Goal: Information Seeking & Learning: Learn about a topic

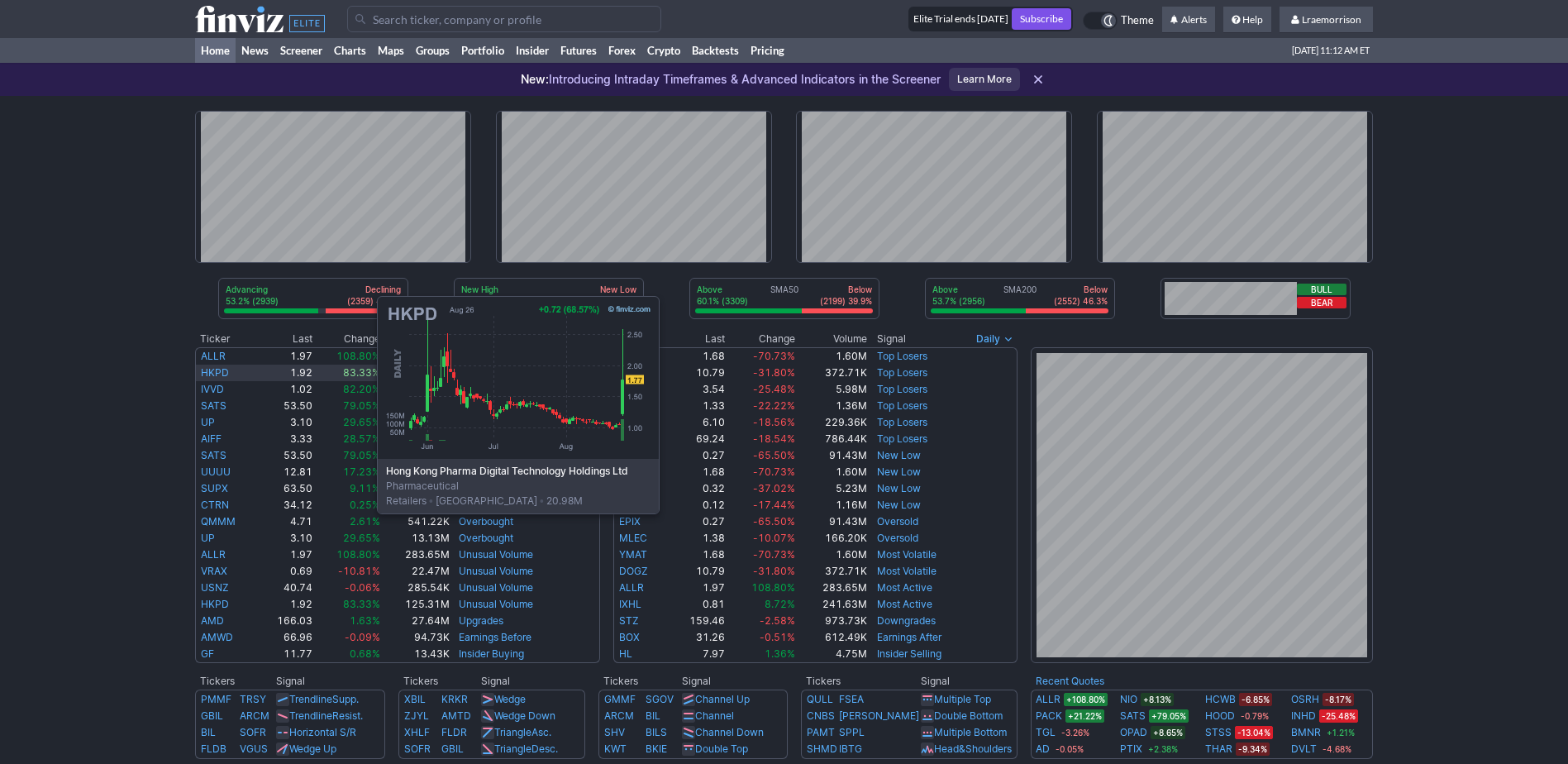
click at [212, 374] on link "HKPD" at bounding box center [215, 372] width 28 height 12
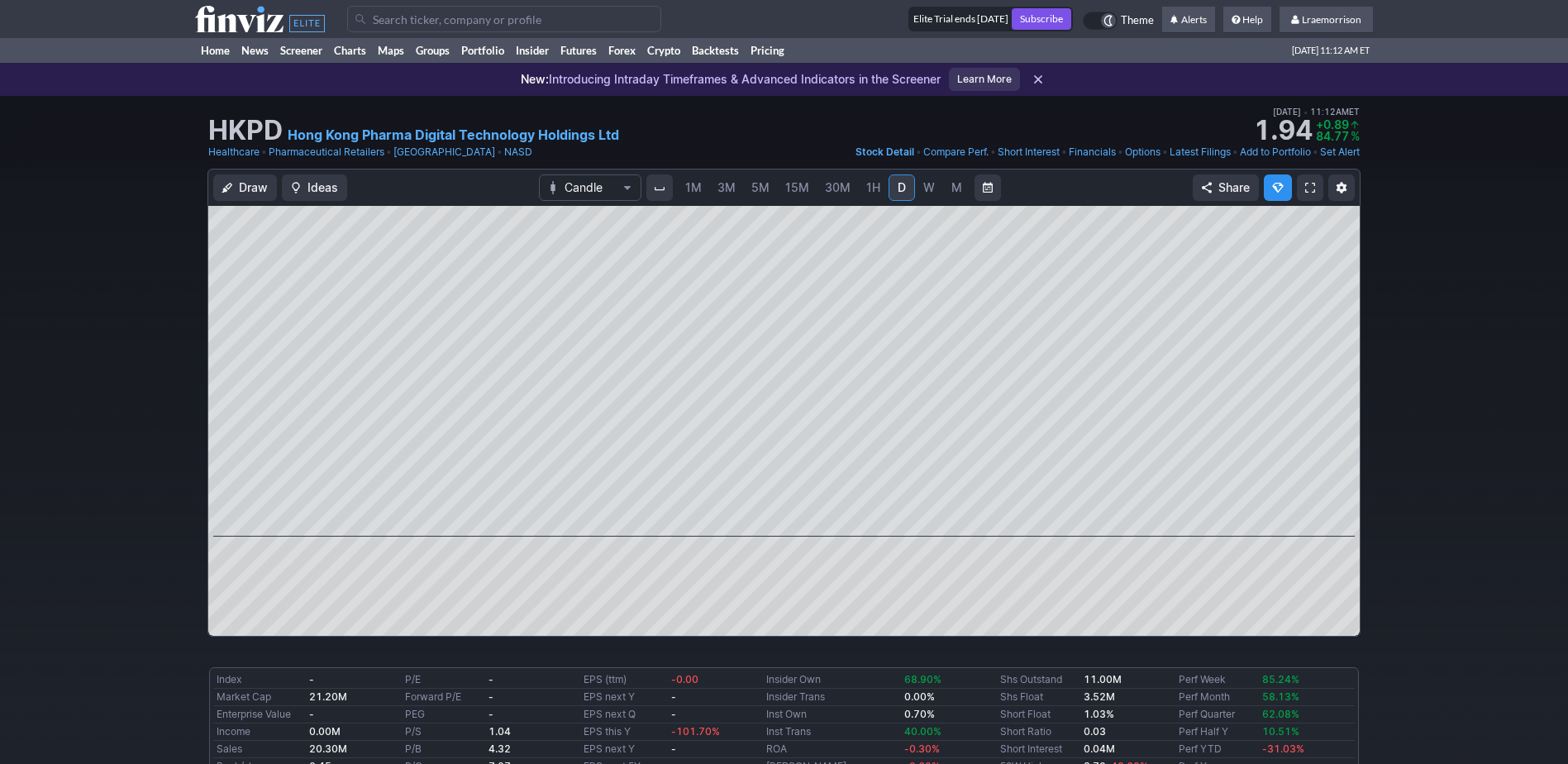
click at [690, 185] on span "1M" at bounding box center [694, 187] width 17 height 14
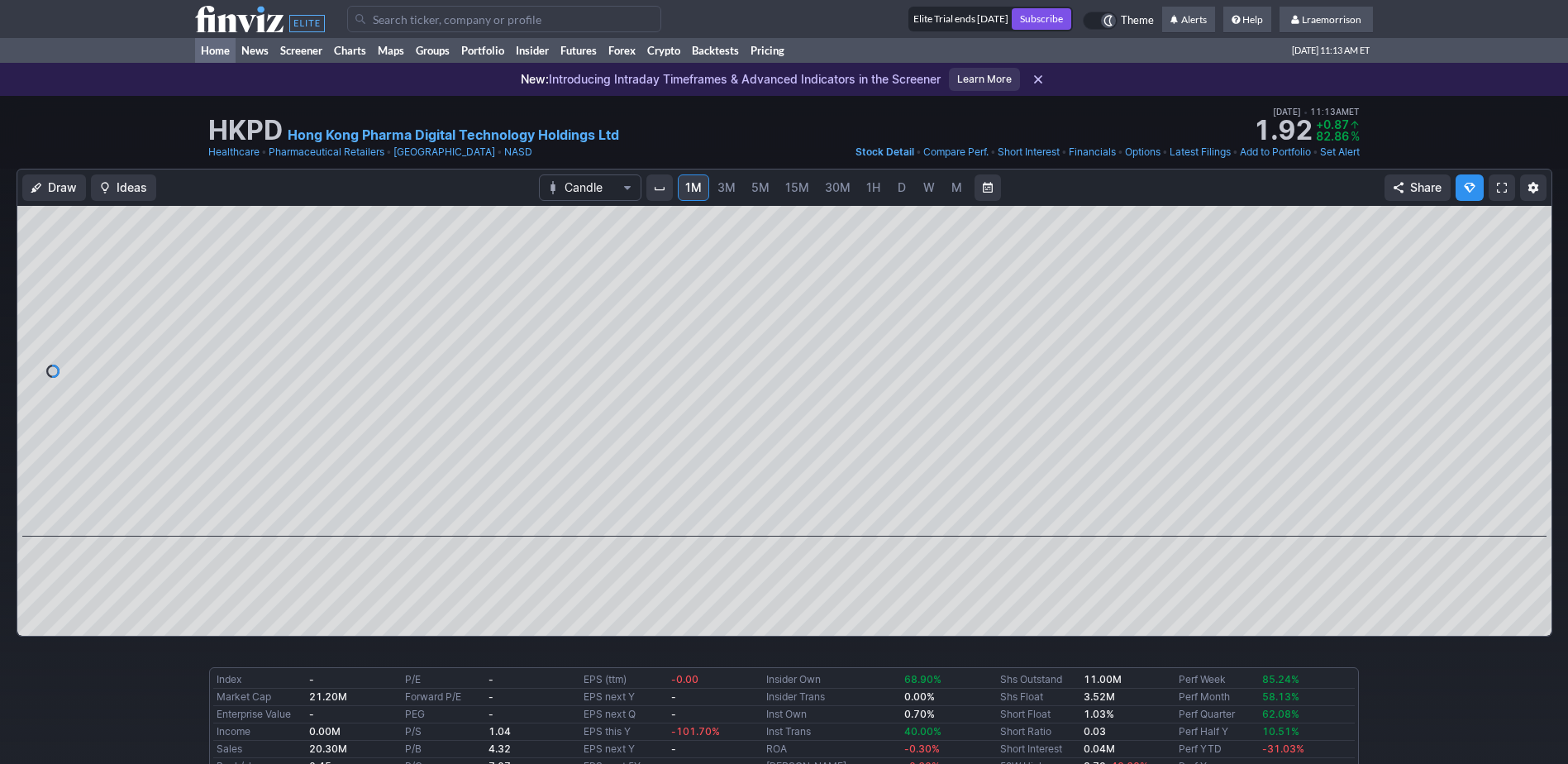
click at [218, 47] on link "Home" at bounding box center [215, 50] width 41 height 25
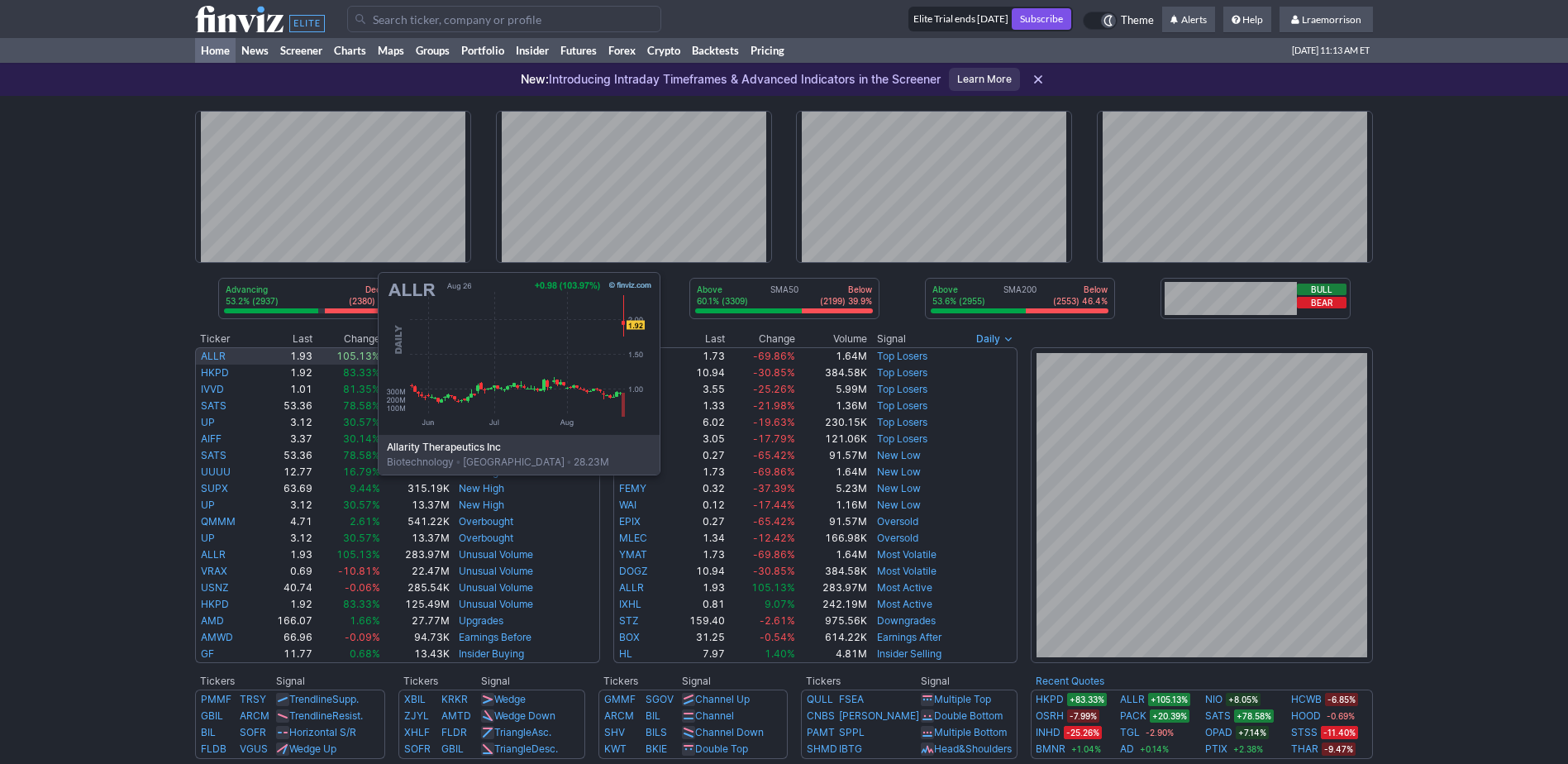
click at [213, 350] on link "ALLR" at bounding box center [214, 355] width 25 height 12
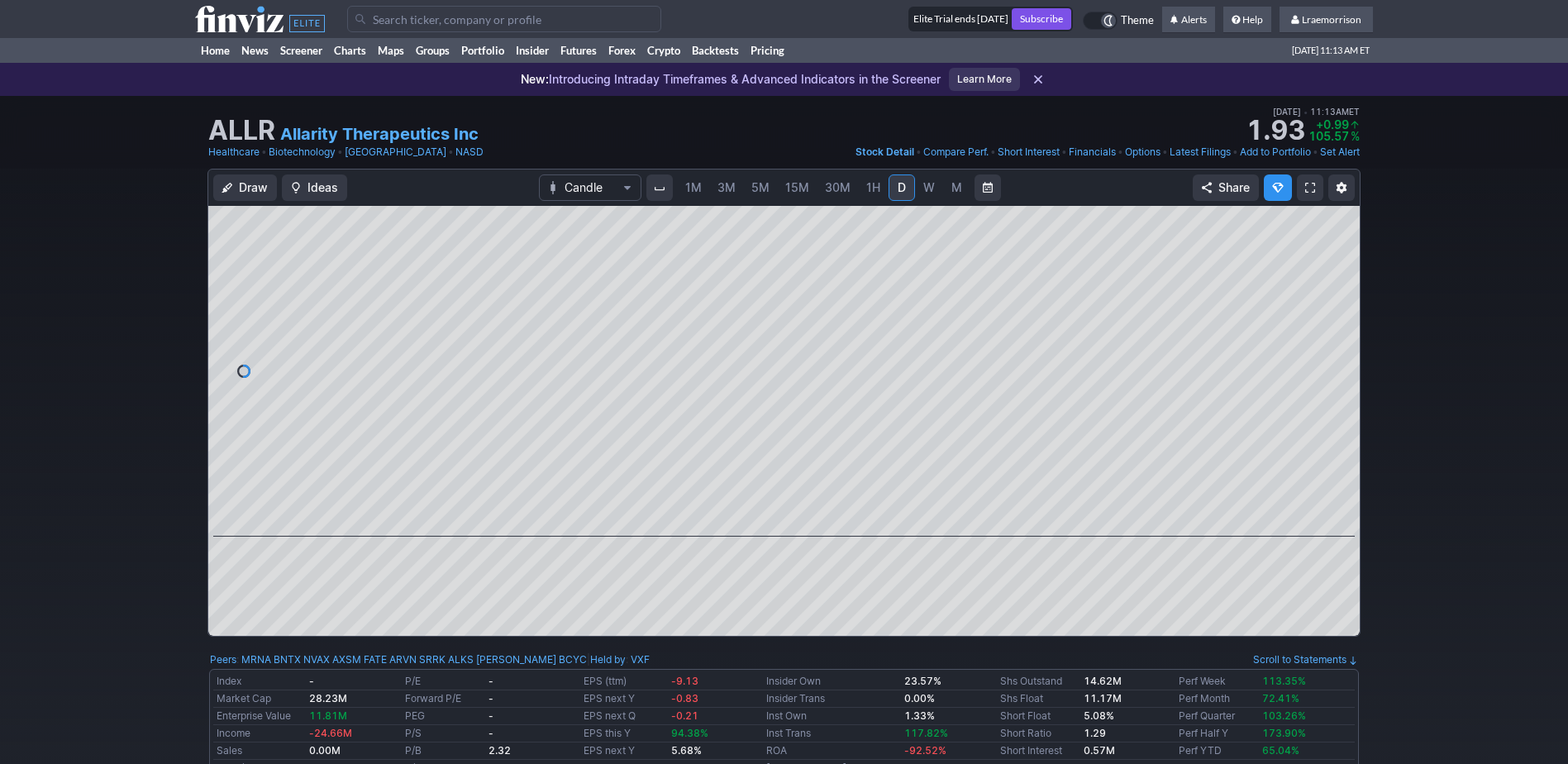
click at [697, 187] on span "1M" at bounding box center [694, 187] width 17 height 14
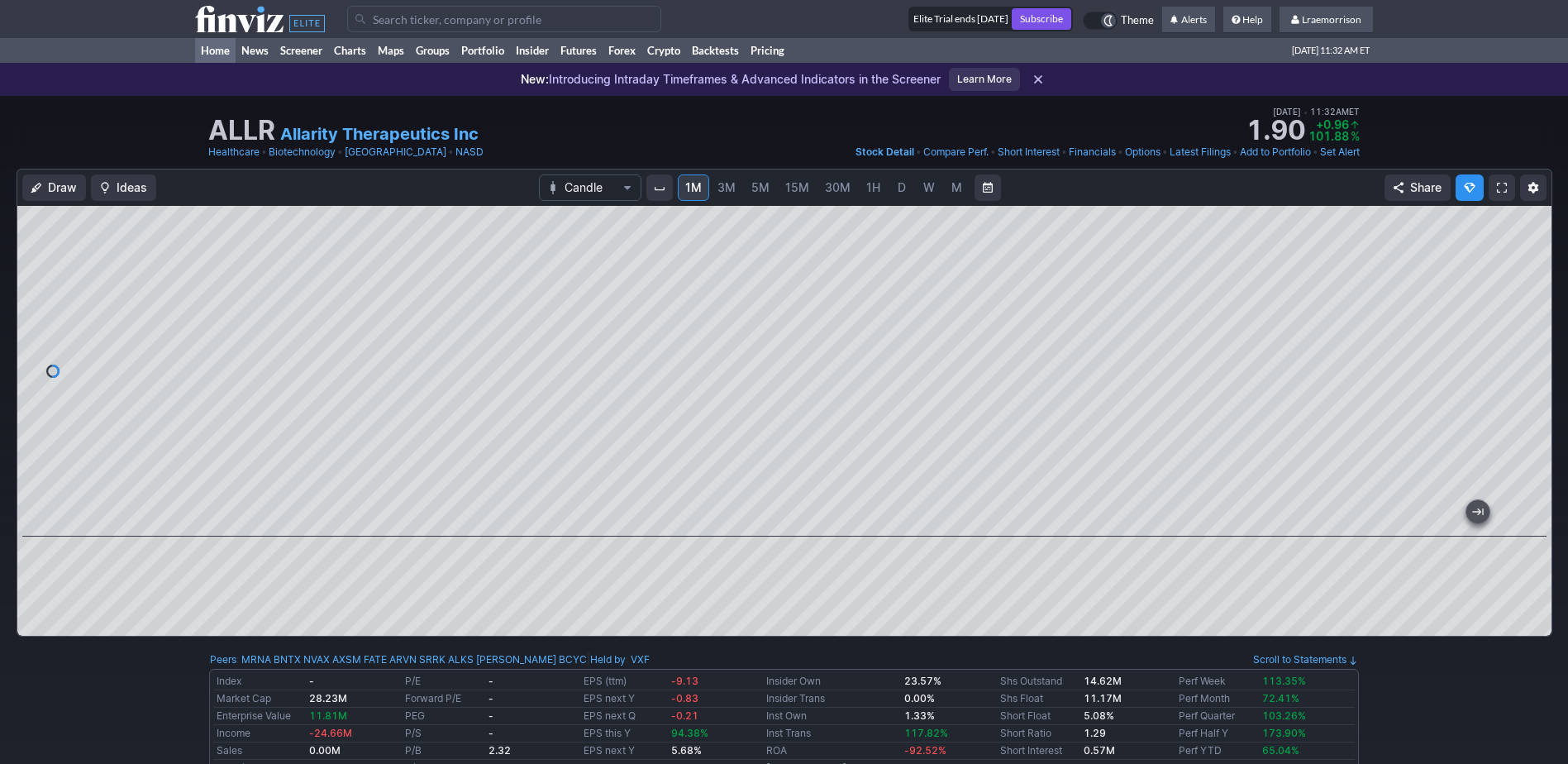
click at [224, 52] on link "Home" at bounding box center [215, 50] width 41 height 25
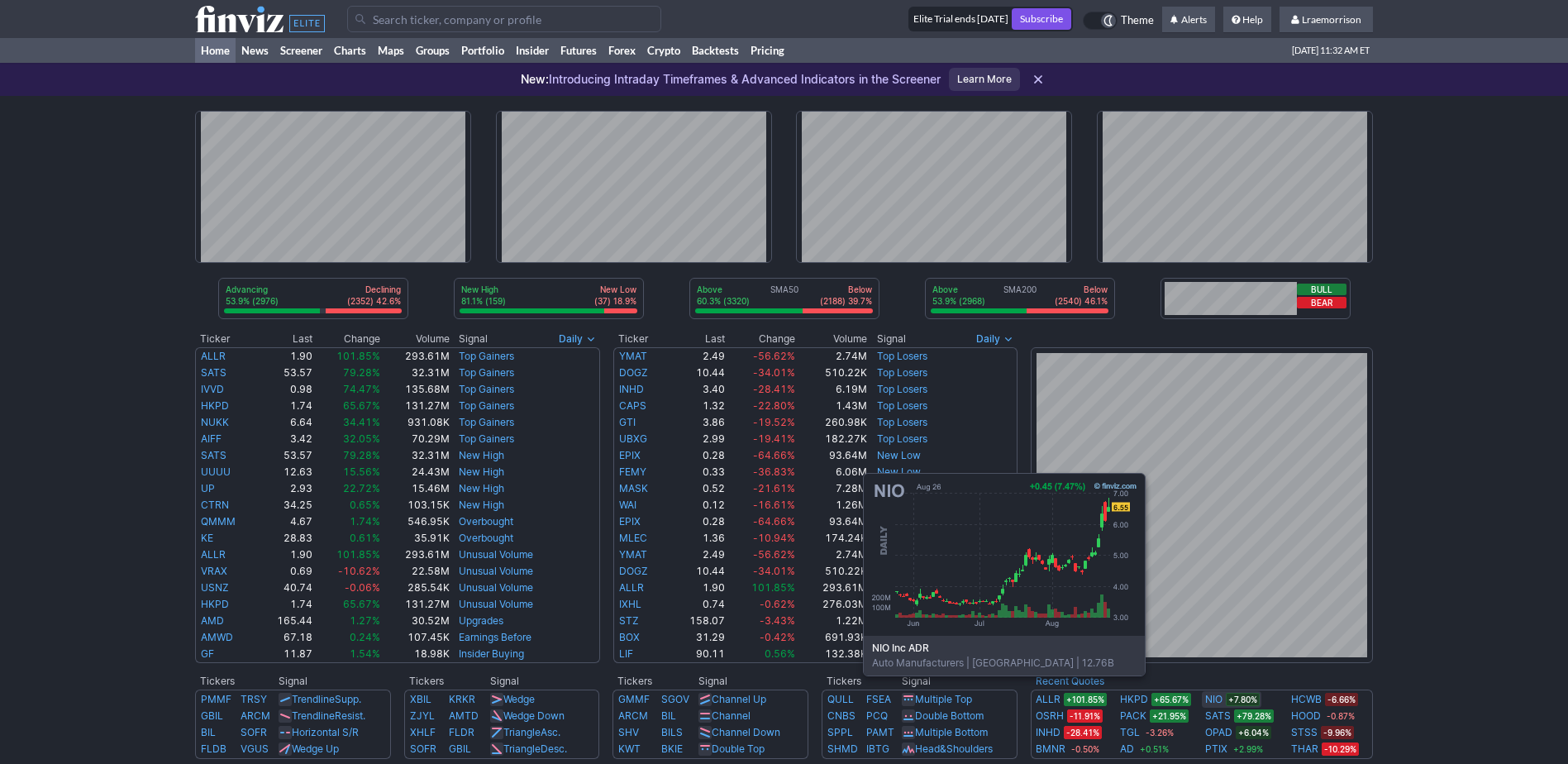
click at [1218, 700] on link "NIO" at bounding box center [1214, 699] width 17 height 17
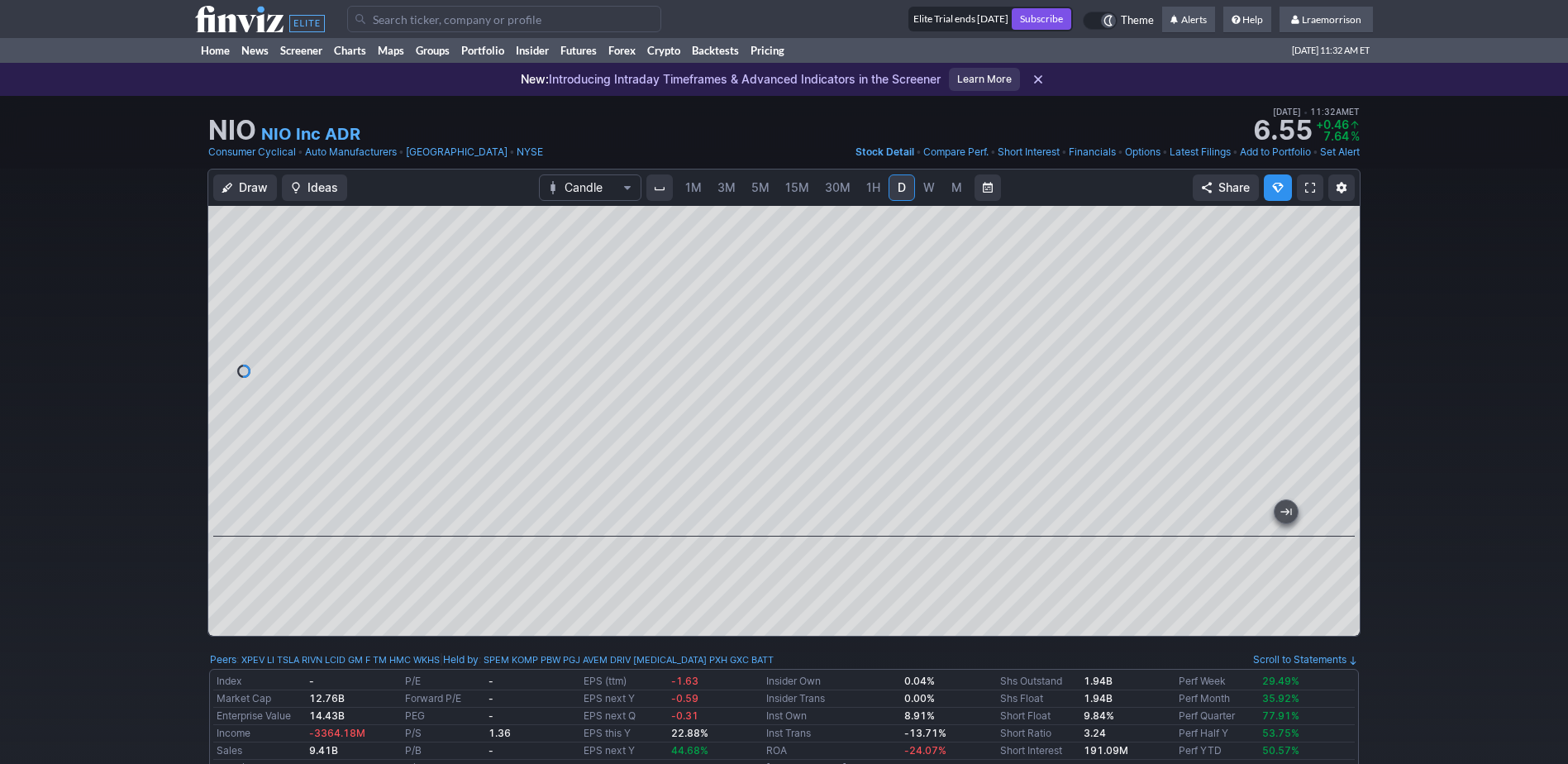
click at [697, 196] on link "1M" at bounding box center [694, 188] width 31 height 26
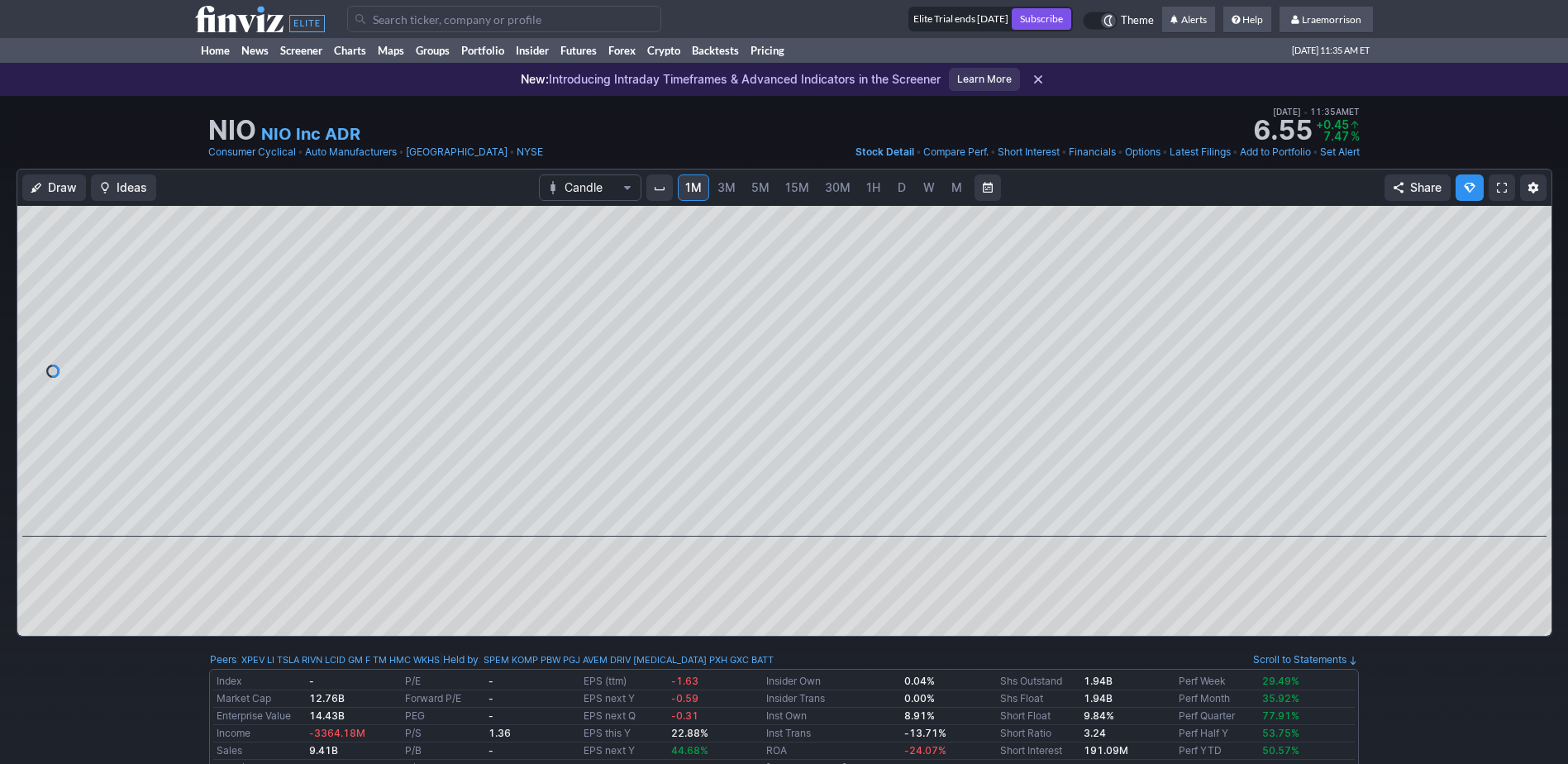
click at [421, 26] on input "Search" at bounding box center [503, 19] width 314 height 26
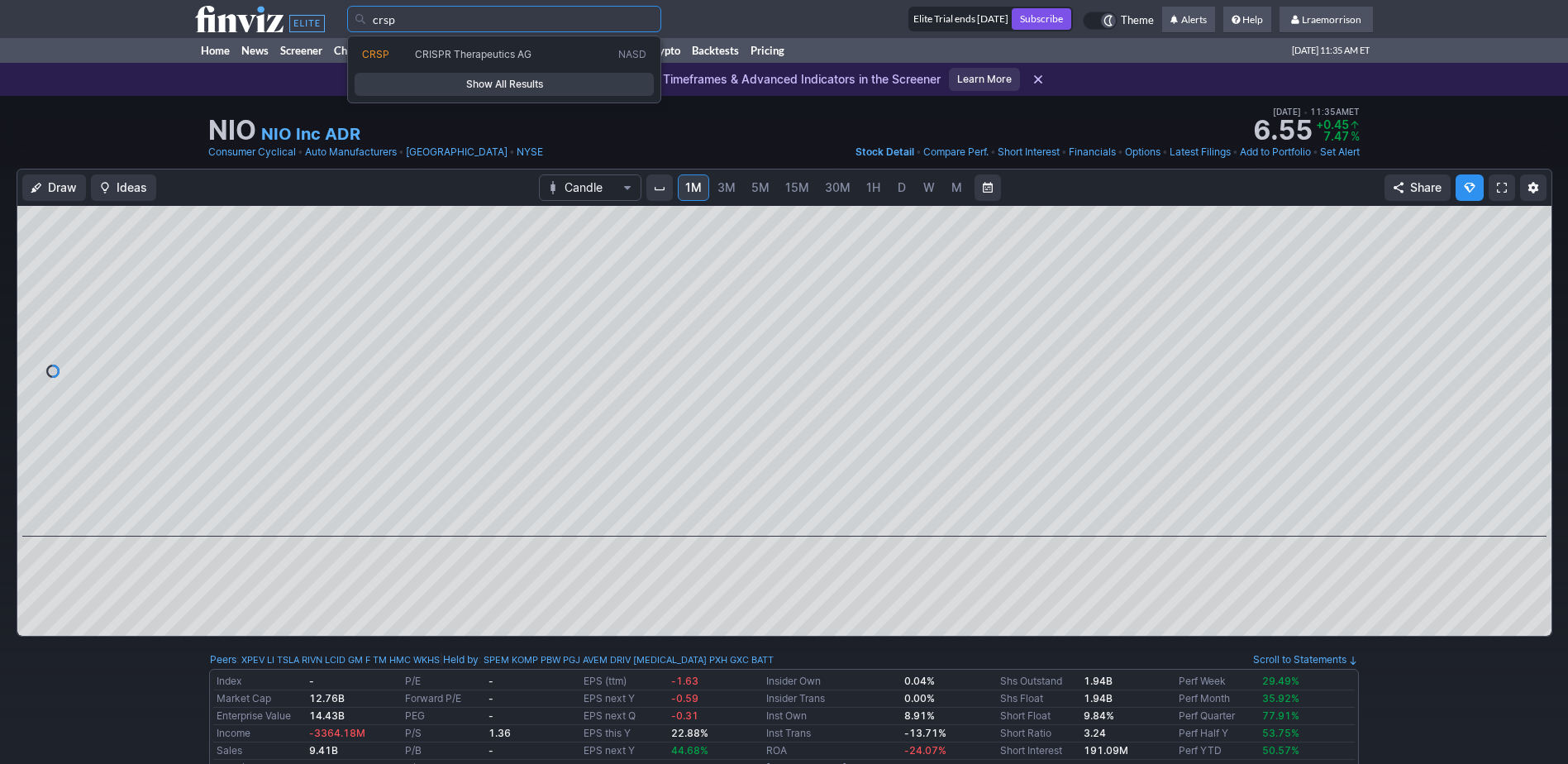
type input "crsp"
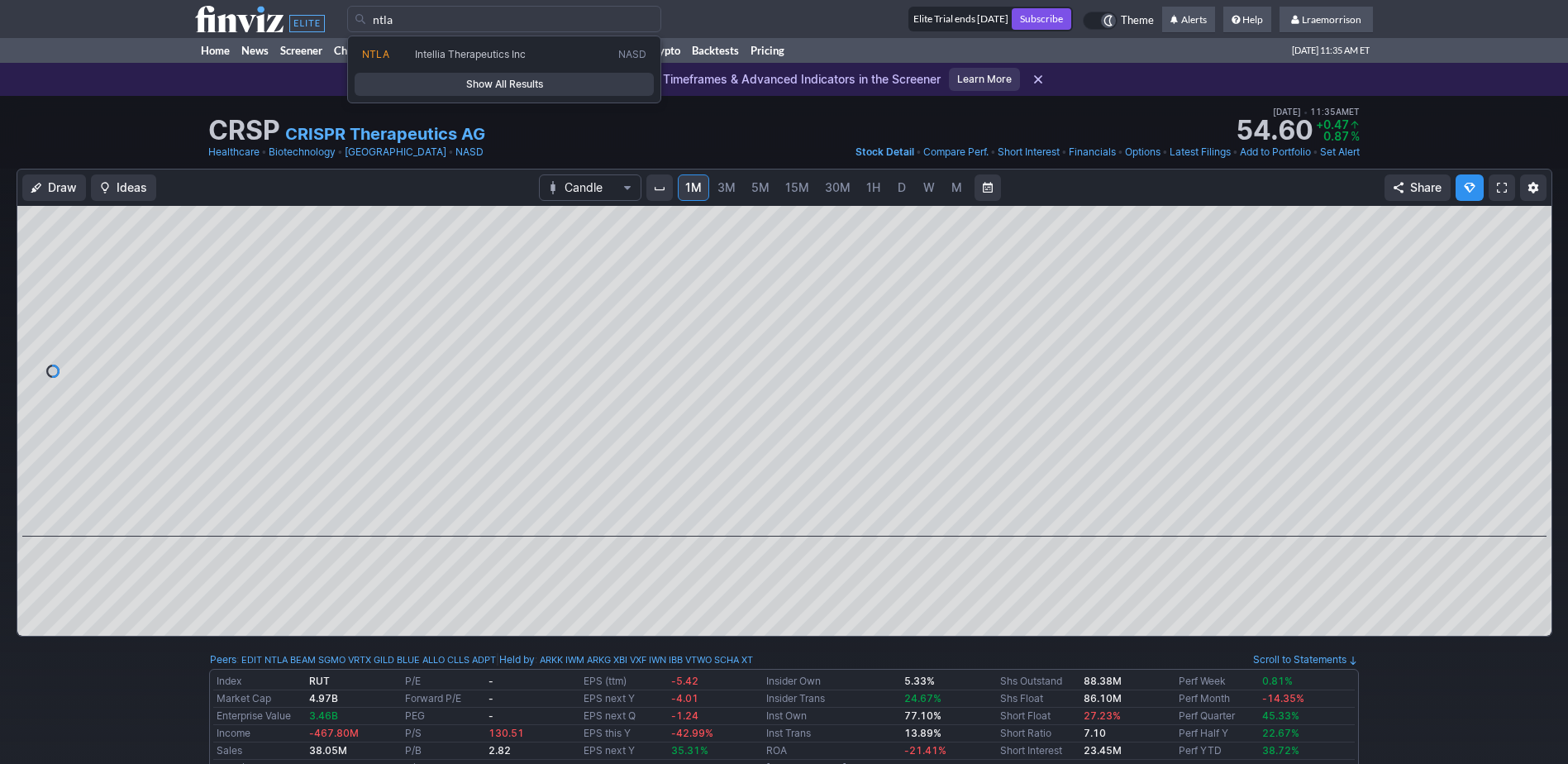
type input "ntla"
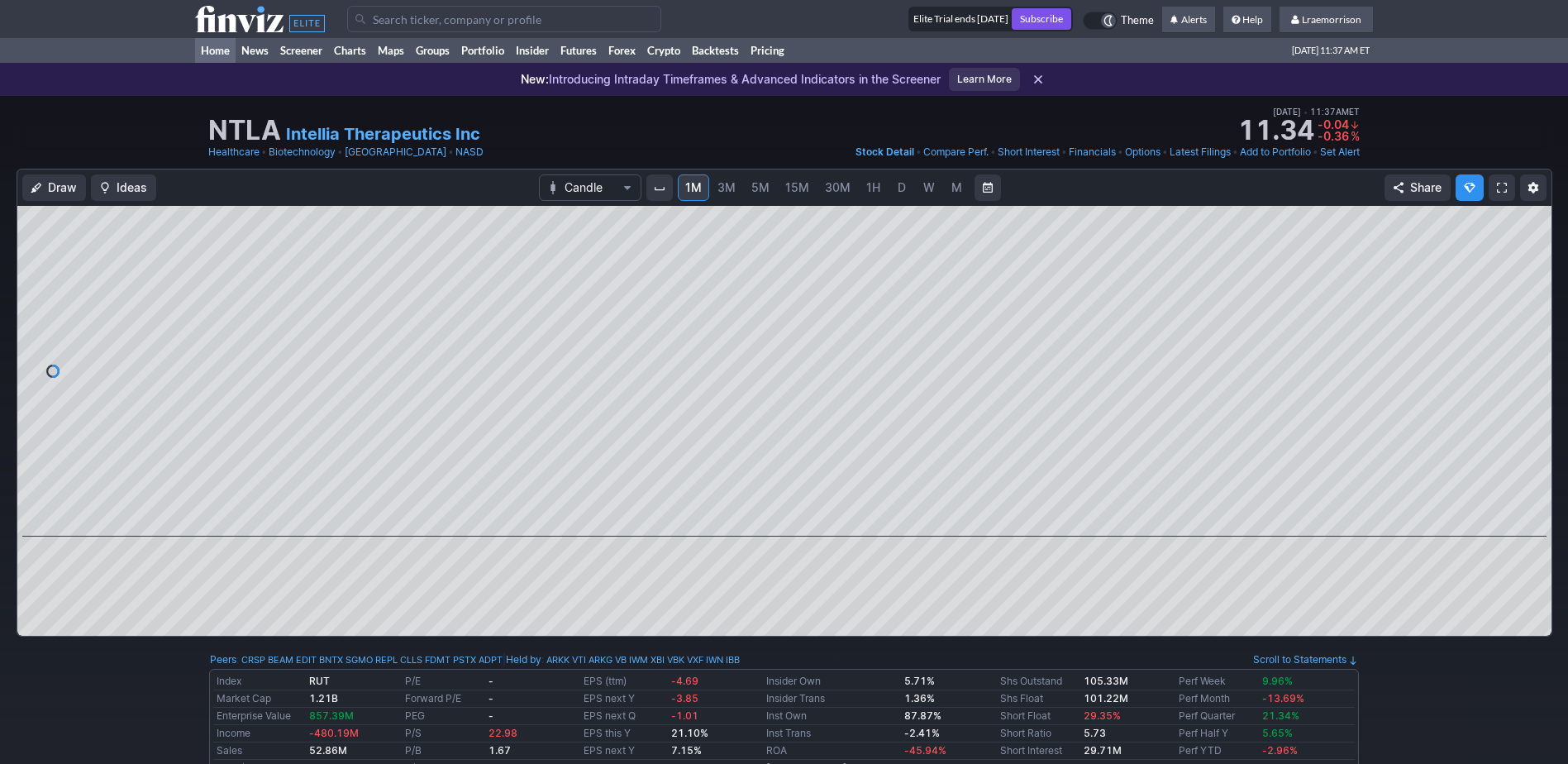
click at [221, 54] on link "Home" at bounding box center [215, 50] width 41 height 25
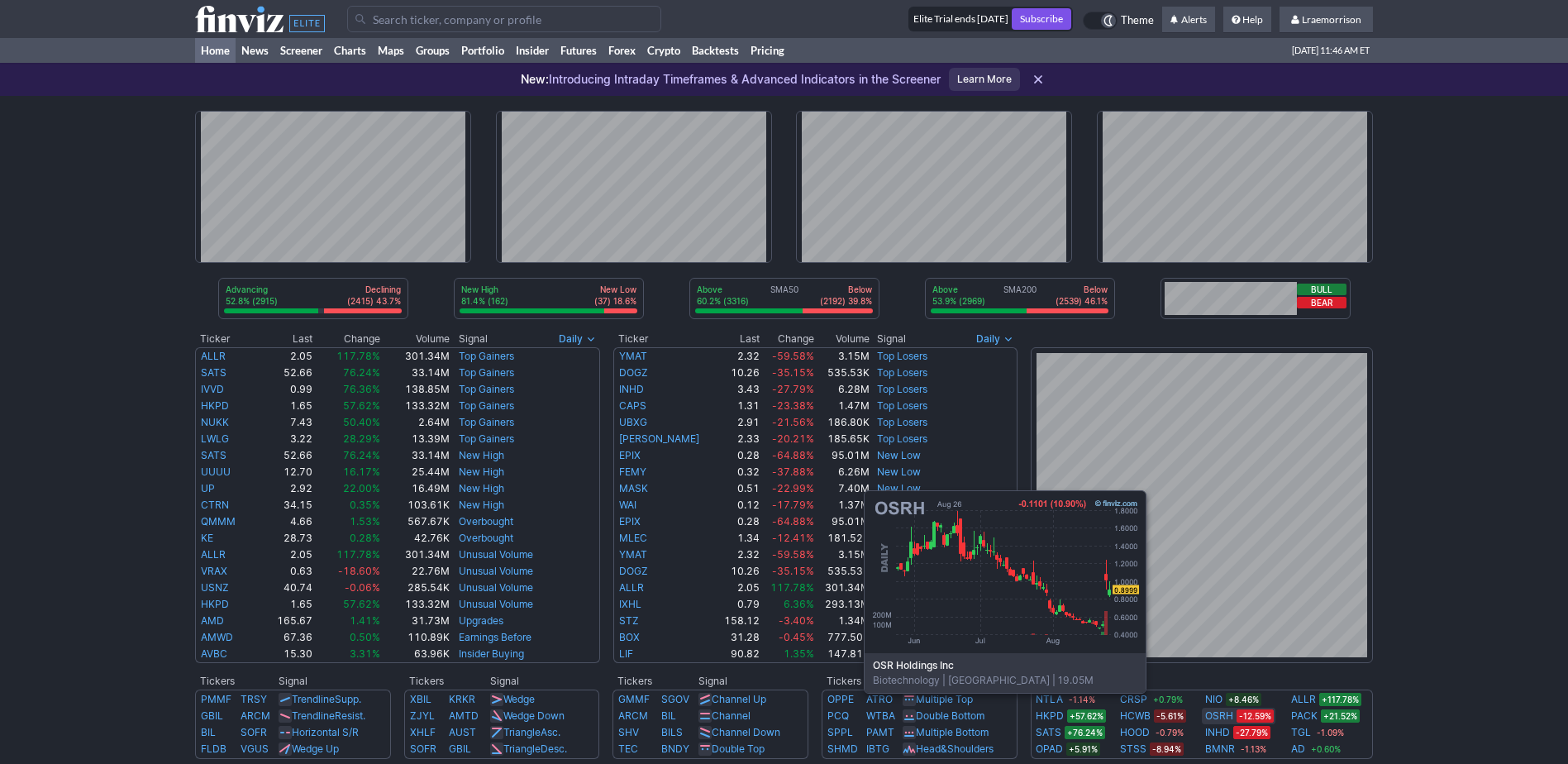
click at [1219, 718] on link "OSRH" at bounding box center [1219, 716] width 28 height 17
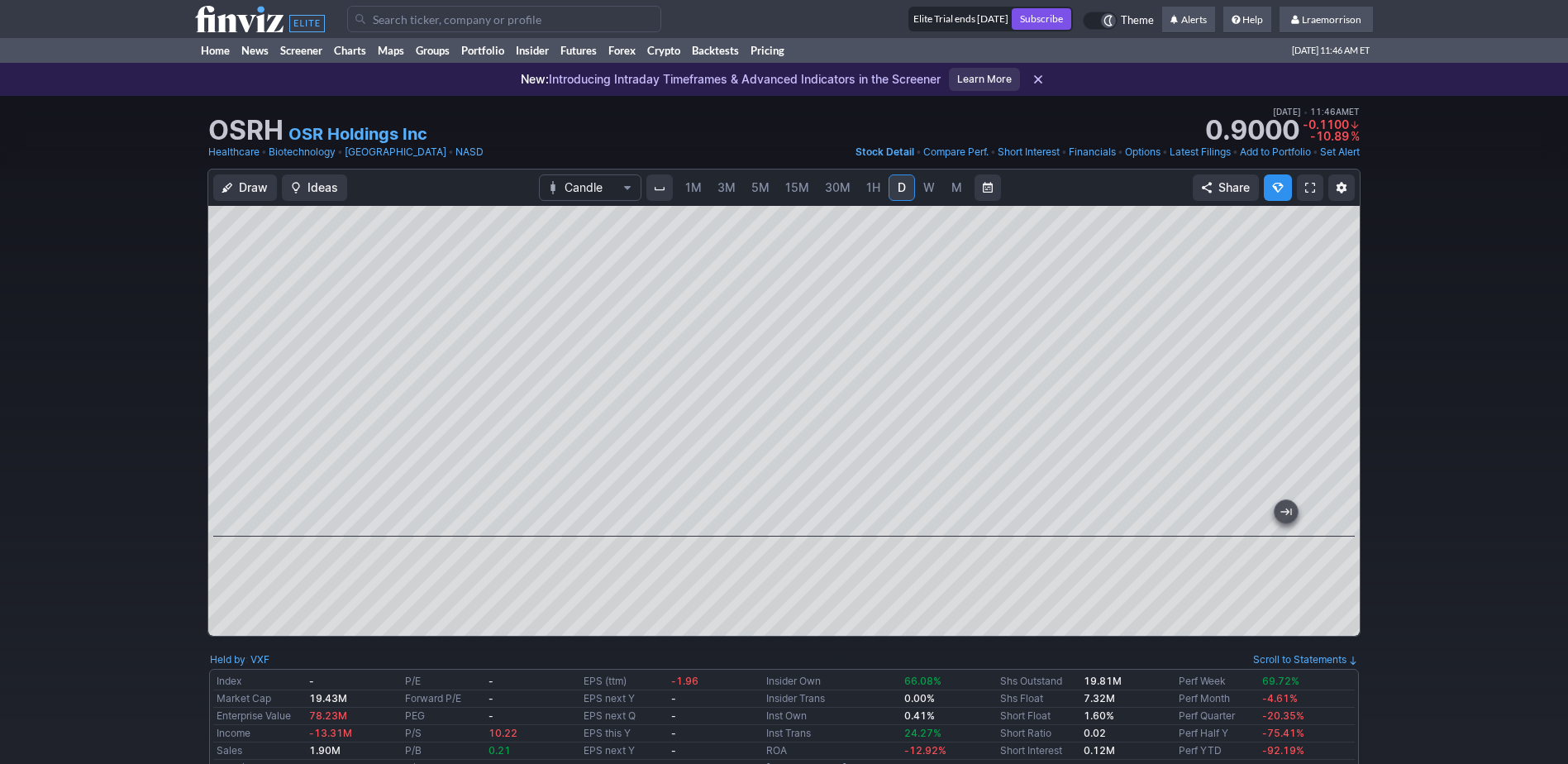
click at [693, 184] on span "1M" at bounding box center [694, 187] width 17 height 14
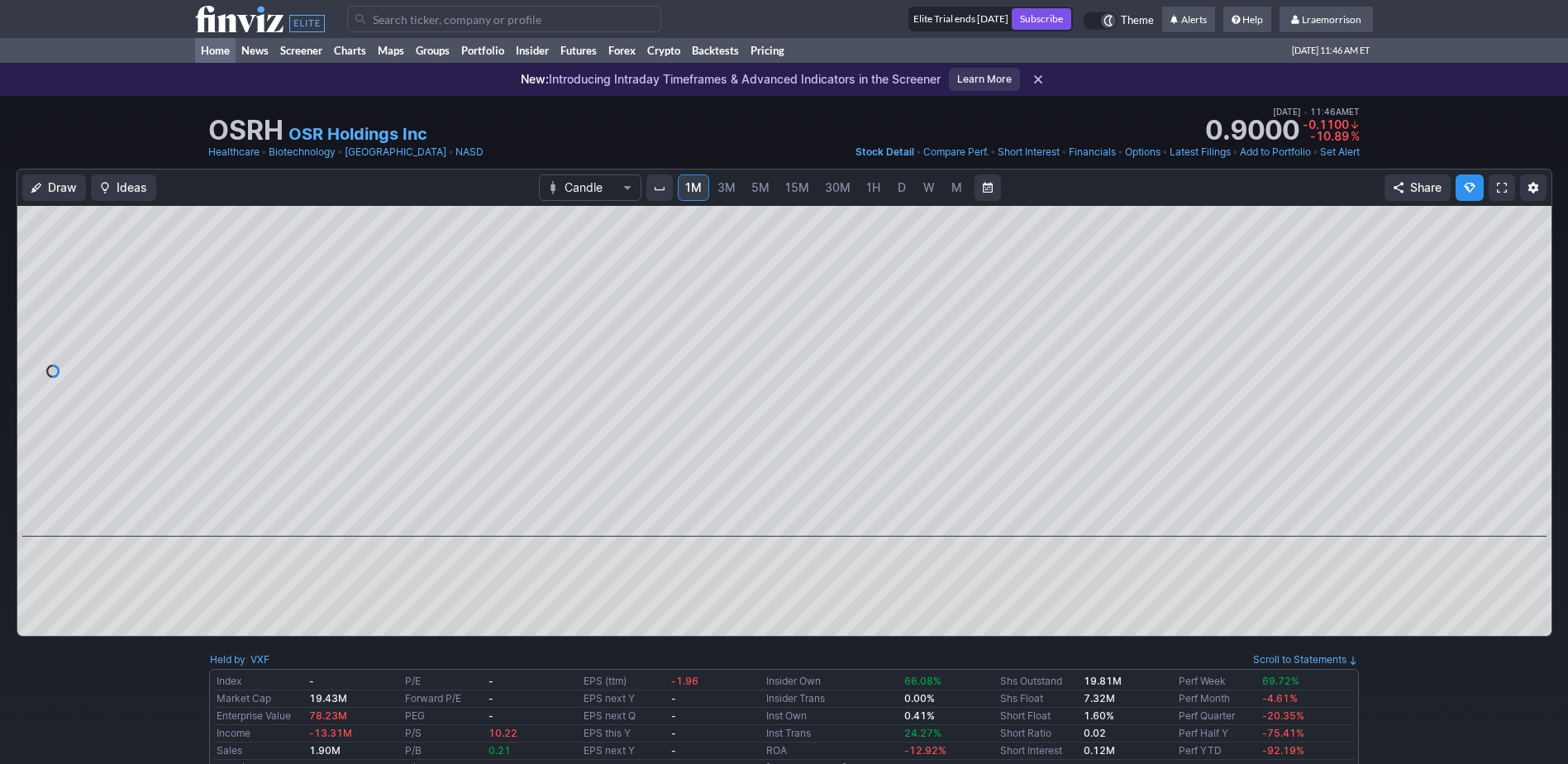
click at [220, 43] on link "Home" at bounding box center [215, 50] width 41 height 25
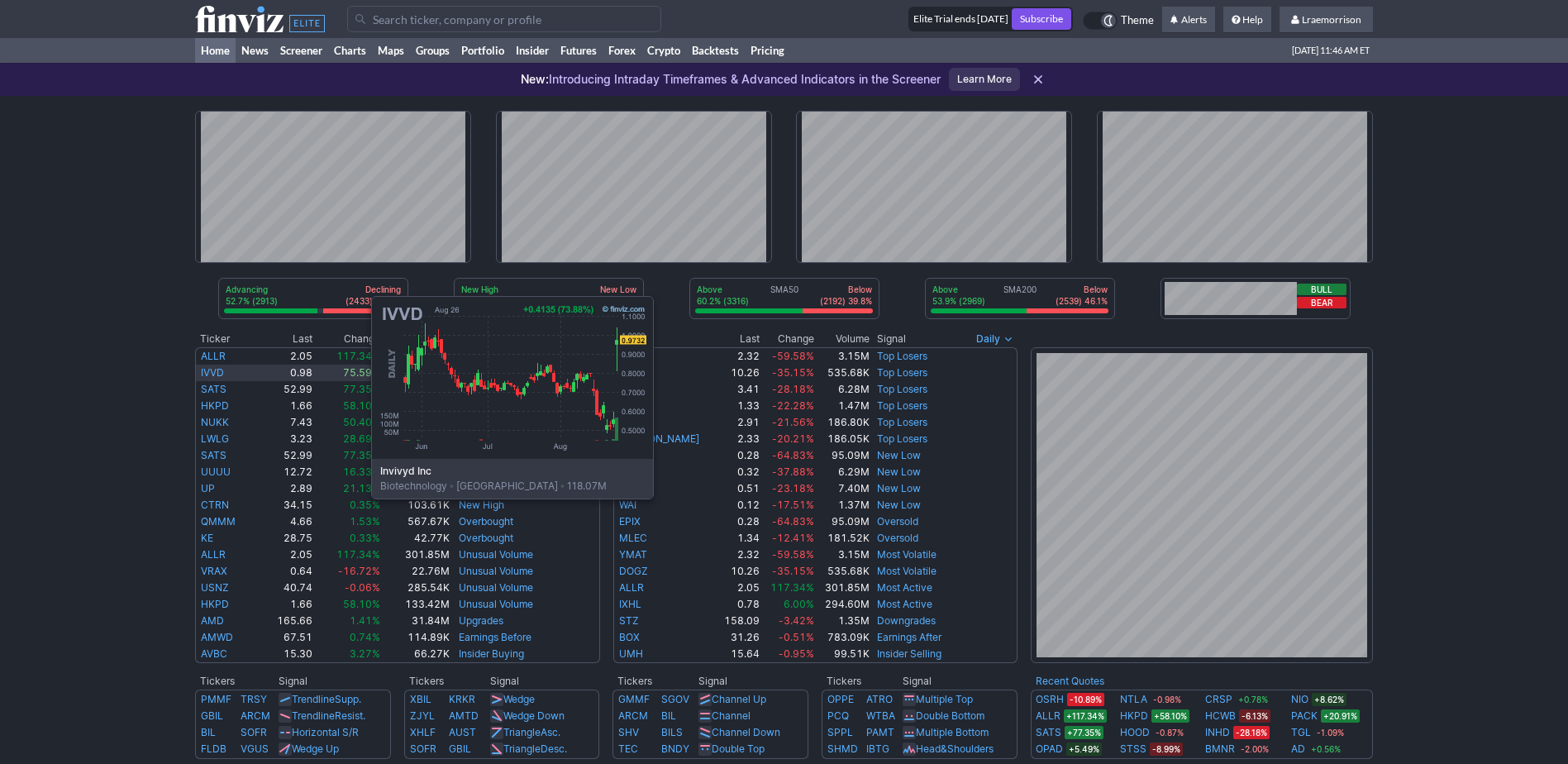
click at [206, 374] on link "IVVD" at bounding box center [213, 372] width 23 height 12
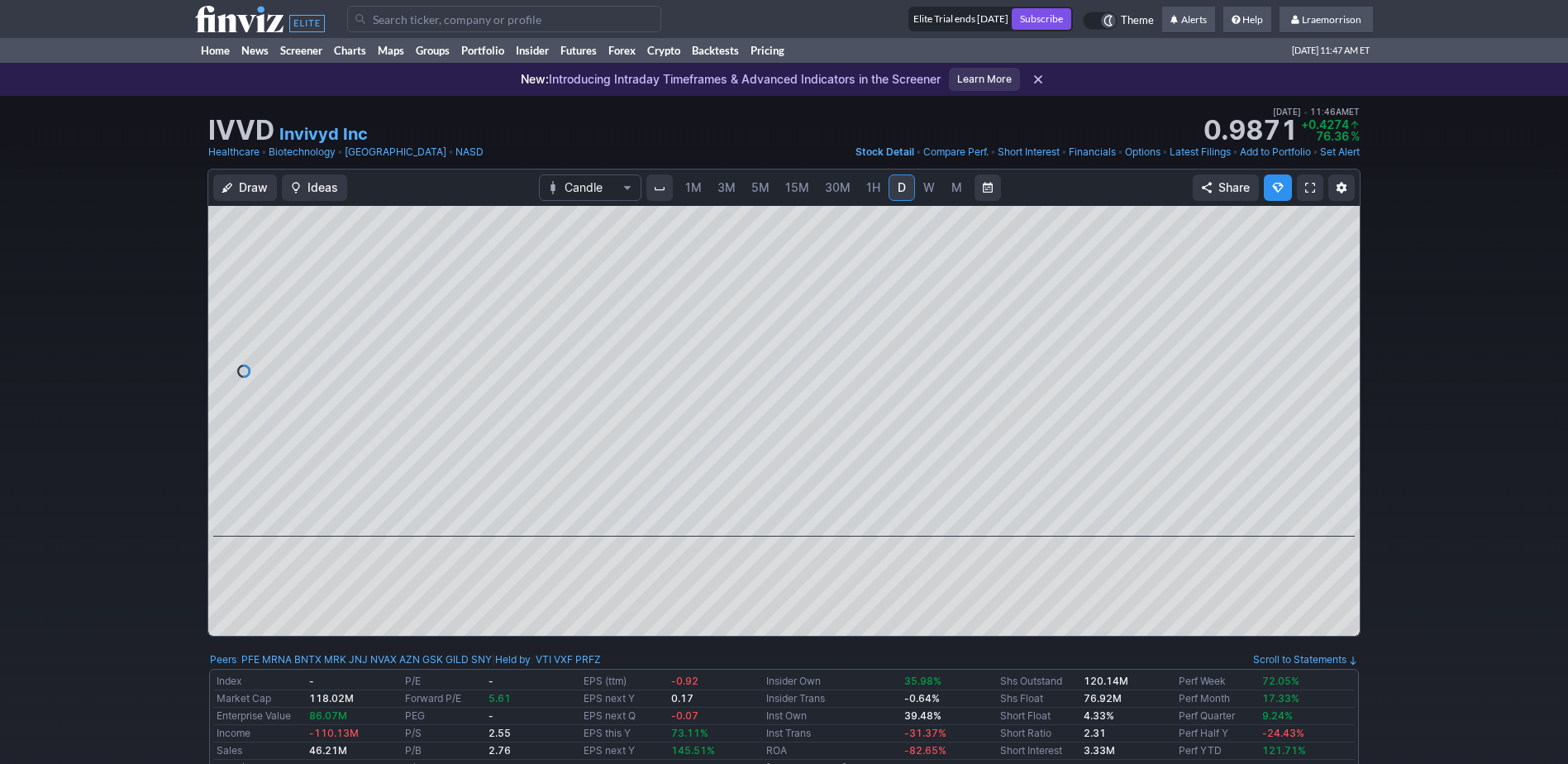
click at [695, 188] on span "1M" at bounding box center [694, 187] width 17 height 14
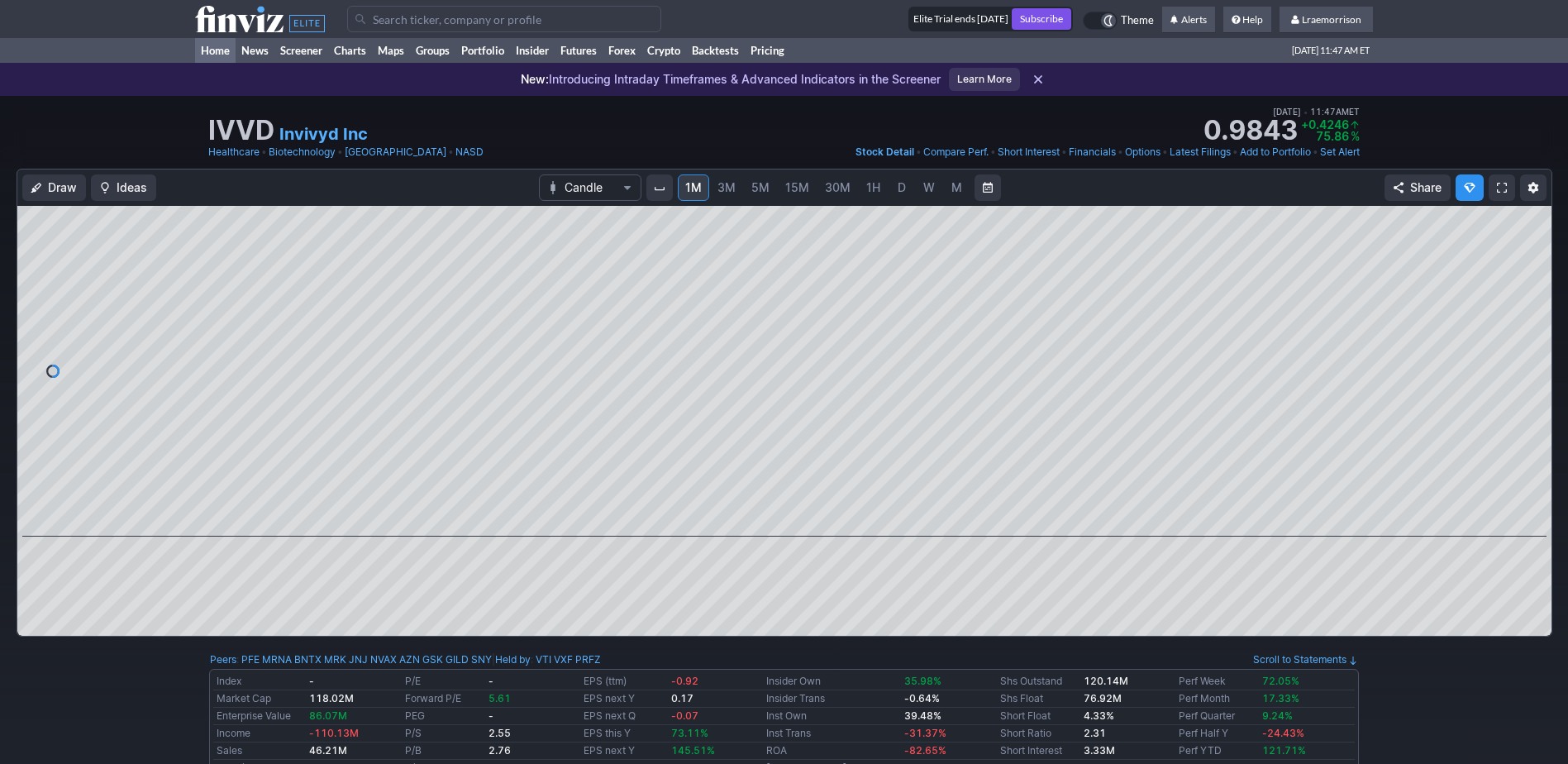
click at [209, 48] on link "Home" at bounding box center [215, 50] width 41 height 25
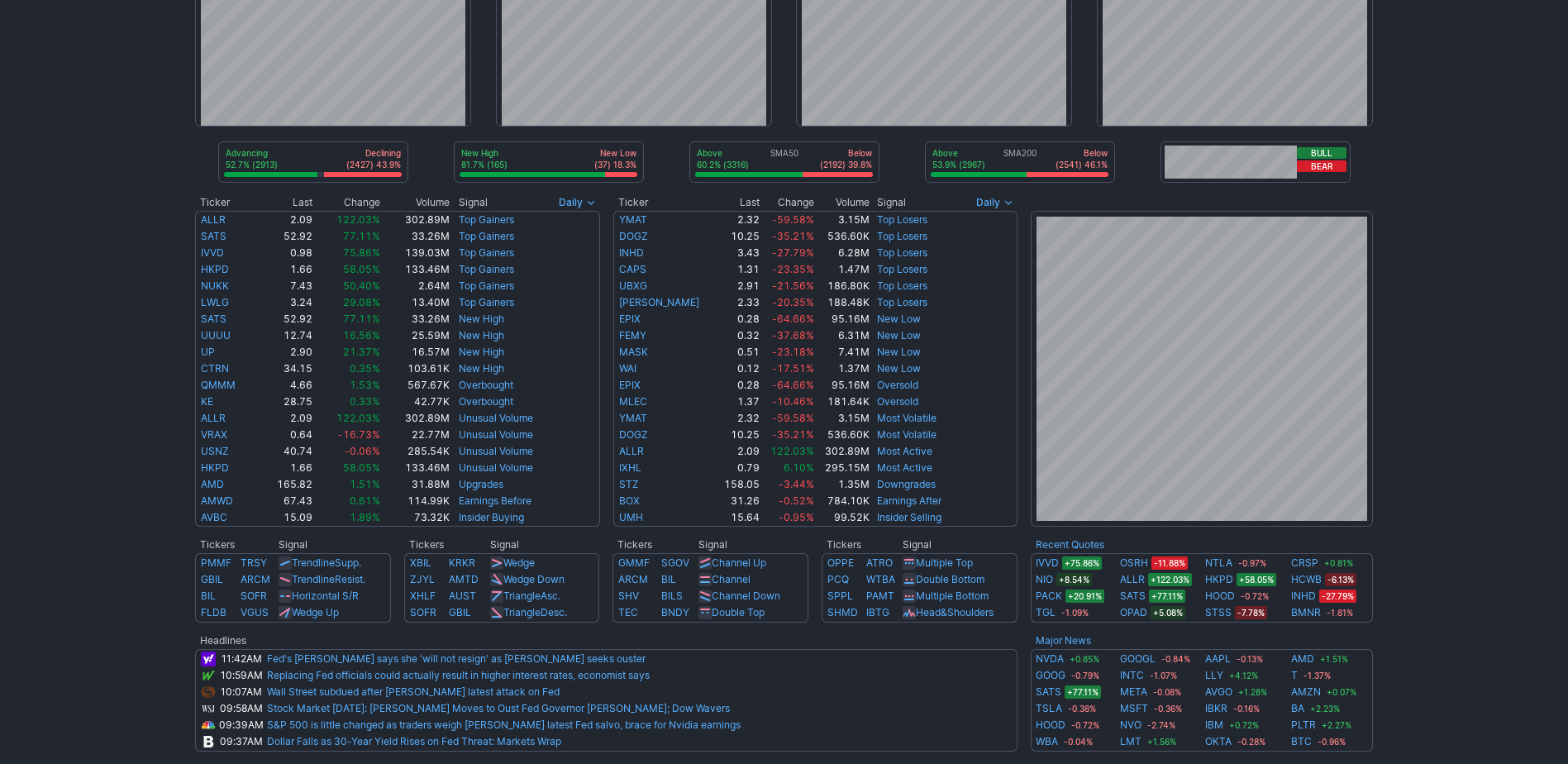
scroll to position [166, 0]
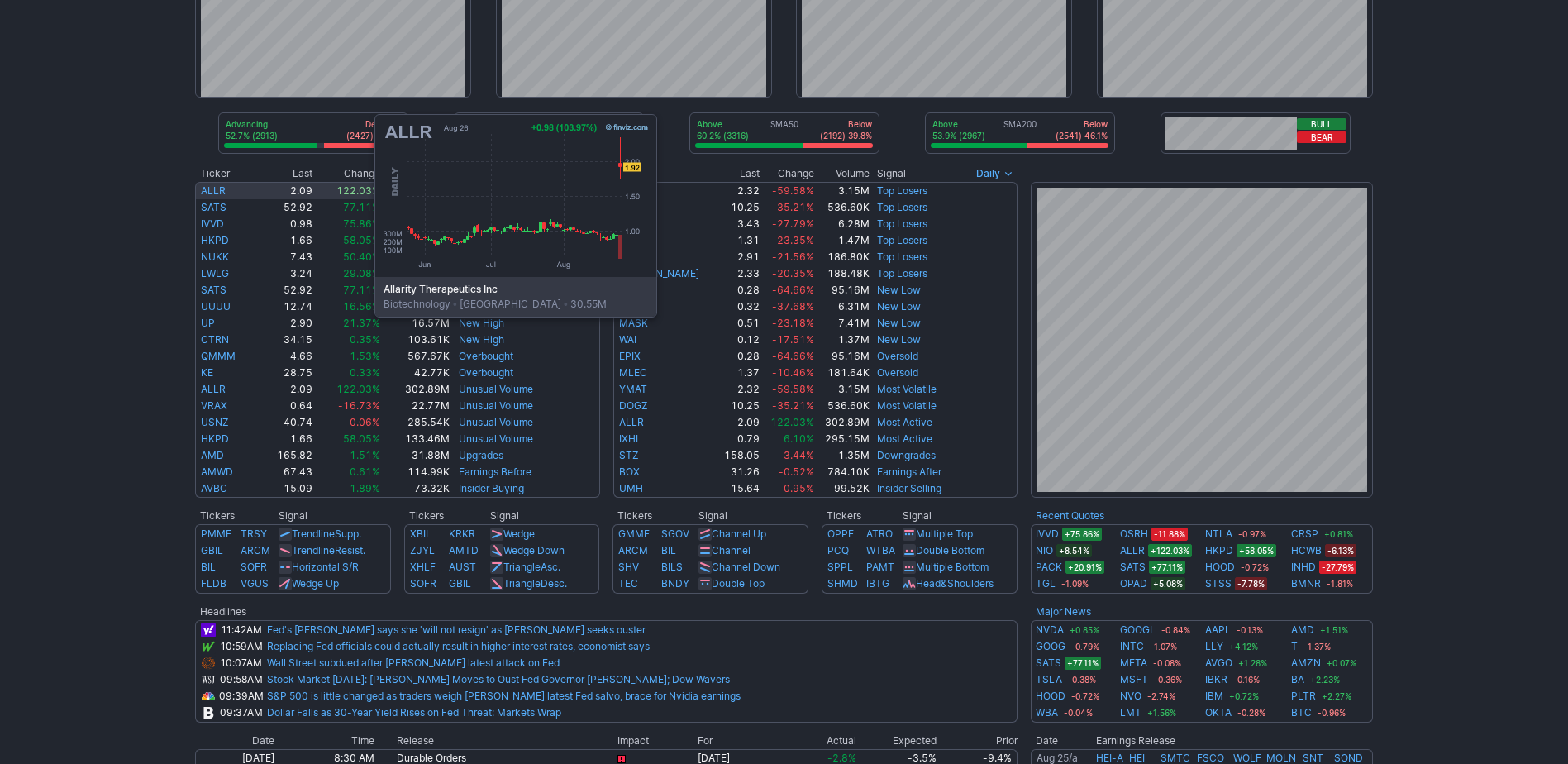
click at [209, 193] on link "ALLR" at bounding box center [214, 190] width 25 height 12
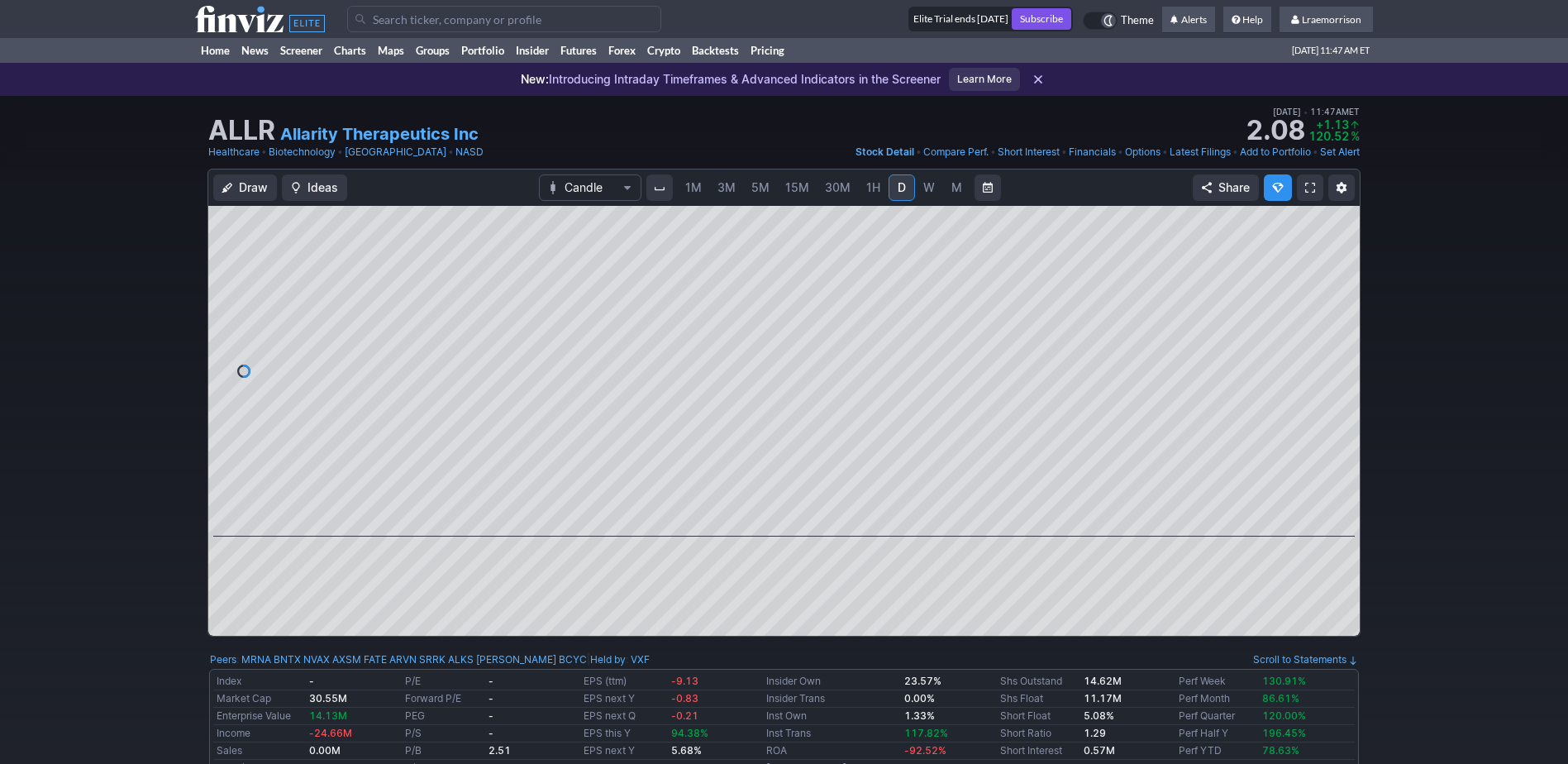
click at [688, 180] on span "1M" at bounding box center [694, 188] width 17 height 17
